Goal: Task Accomplishment & Management: Manage account settings

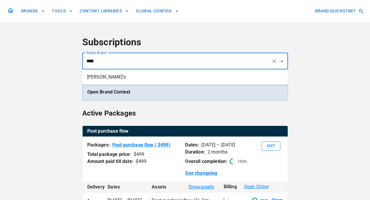
click at [137, 77] on li "[PERSON_NAME]'s" at bounding box center [185, 77] width 206 height 11
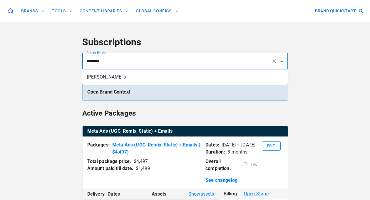
click at [113, 80] on li "[PERSON_NAME]'s" at bounding box center [185, 77] width 206 height 11
type input "*******"
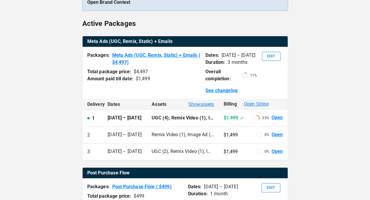
scroll to position [106, 0]
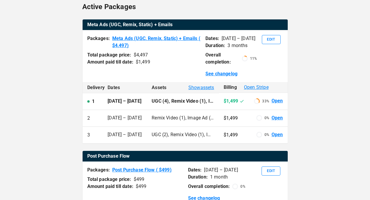
click at [275, 101] on link "Open" at bounding box center [277, 101] width 11 height 7
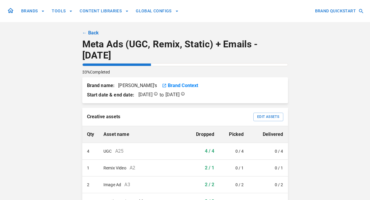
click at [92, 34] on link "← Back" at bounding box center [90, 32] width 17 height 7
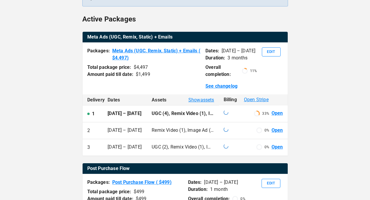
scroll to position [104, 0]
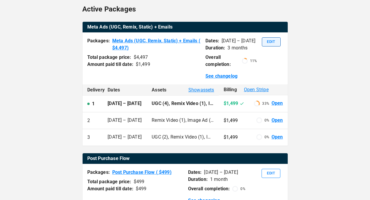
click at [267, 41] on button "Edit" at bounding box center [271, 41] width 19 height 9
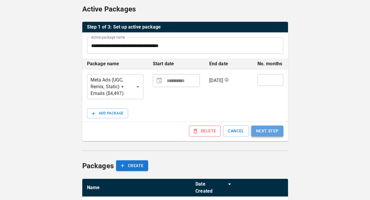
click at [267, 133] on button "NEXT STEP" at bounding box center [267, 131] width 32 height 11
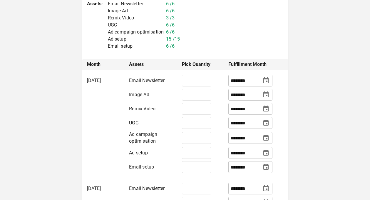
scroll to position [163, 0]
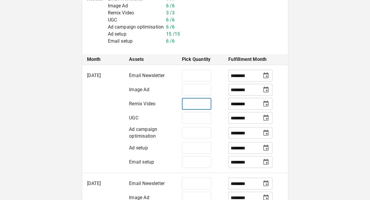
click at [189, 110] on input "*" at bounding box center [196, 104] width 29 height 12
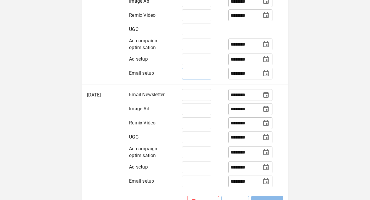
scroll to position [361, 0]
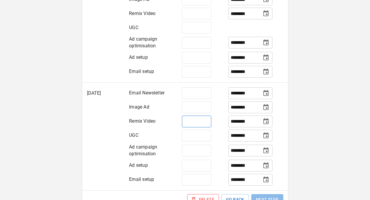
type input "*"
click at [198, 127] on input "*" at bounding box center [196, 122] width 29 height 12
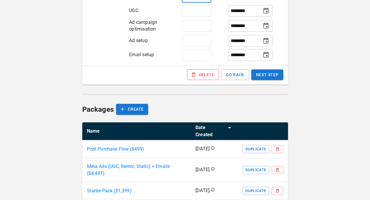
scroll to position [493, 0]
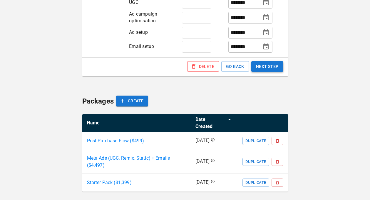
type input "*"
click at [269, 72] on button "NEXT STEP" at bounding box center [267, 66] width 32 height 11
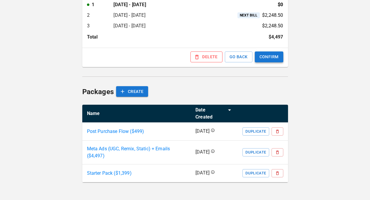
scroll to position [255, 0]
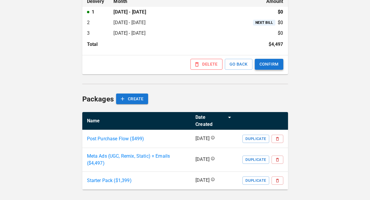
click at [272, 63] on button "CONFIRM" at bounding box center [269, 64] width 29 height 11
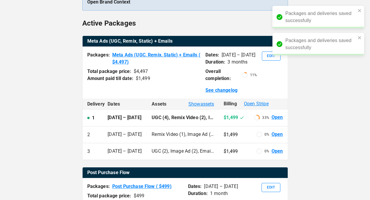
scroll to position [107, 0]
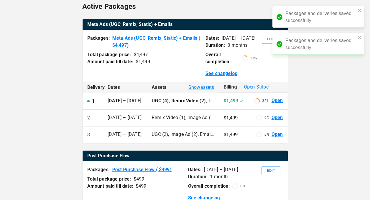
click at [279, 99] on link "Open" at bounding box center [277, 100] width 11 height 7
